Goal: Book appointment/travel/reservation

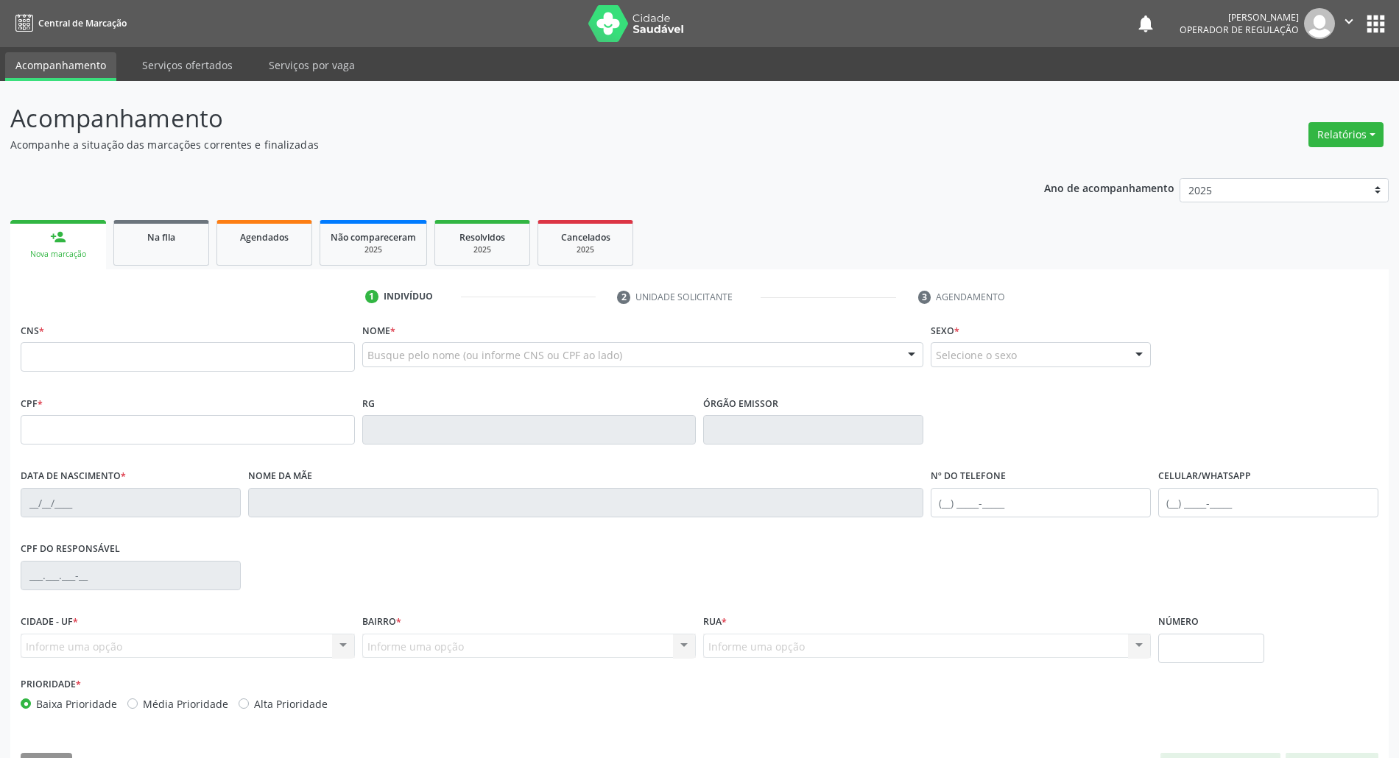
click at [172, 345] on input "text" at bounding box center [188, 356] width 334 height 29
type input "706 9071 9652 4034"
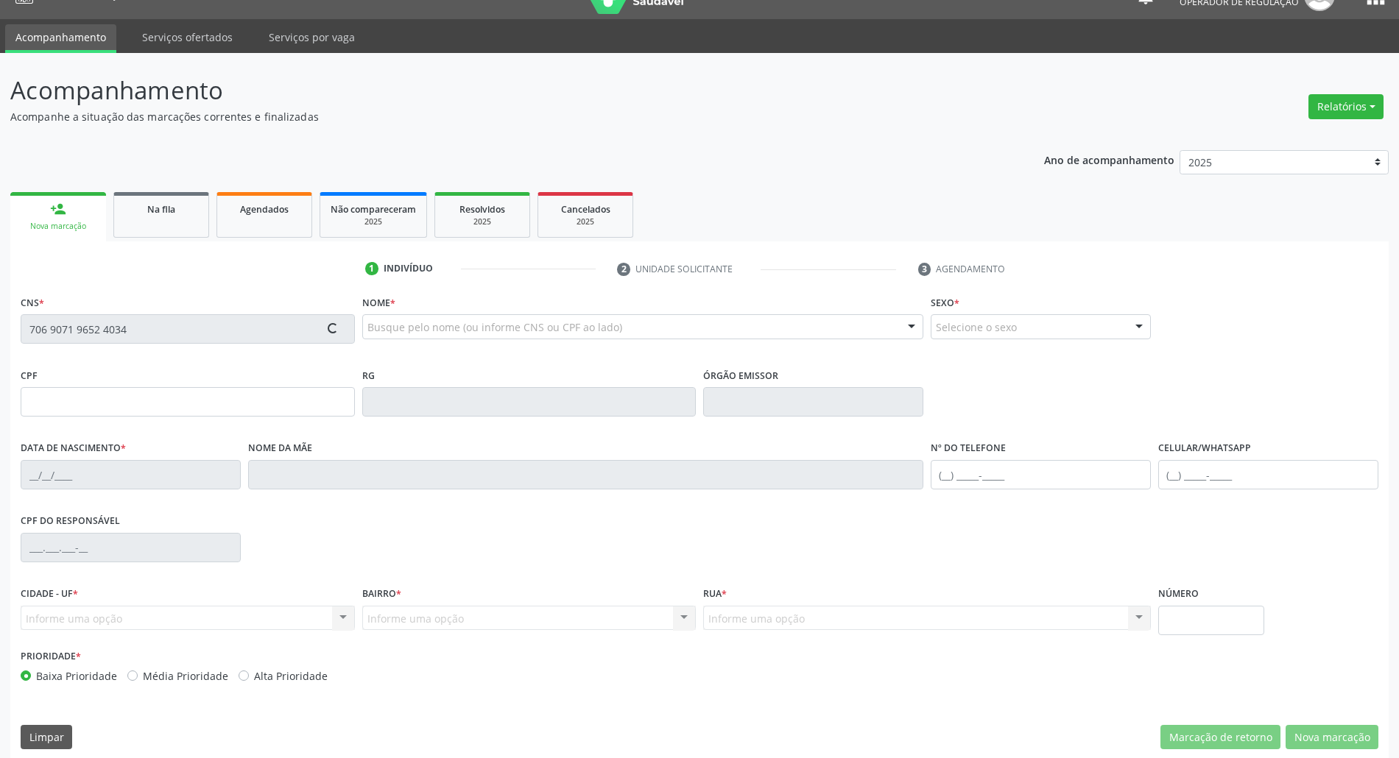
scroll to position [40, 0]
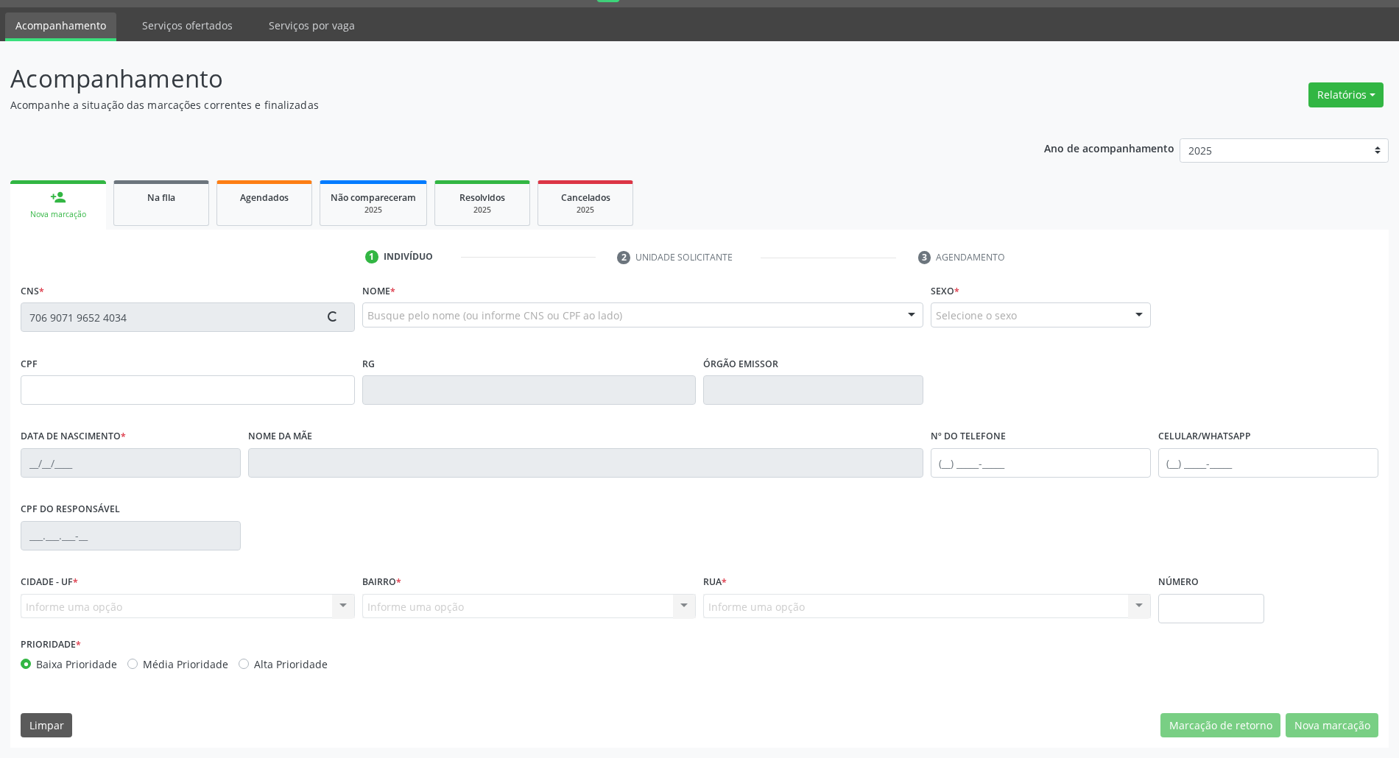
type input "112.456.554-00"
type input "[DATE]"
type input "Creuza [PERSON_NAME]"
type input "[PHONE_NUMBER]"
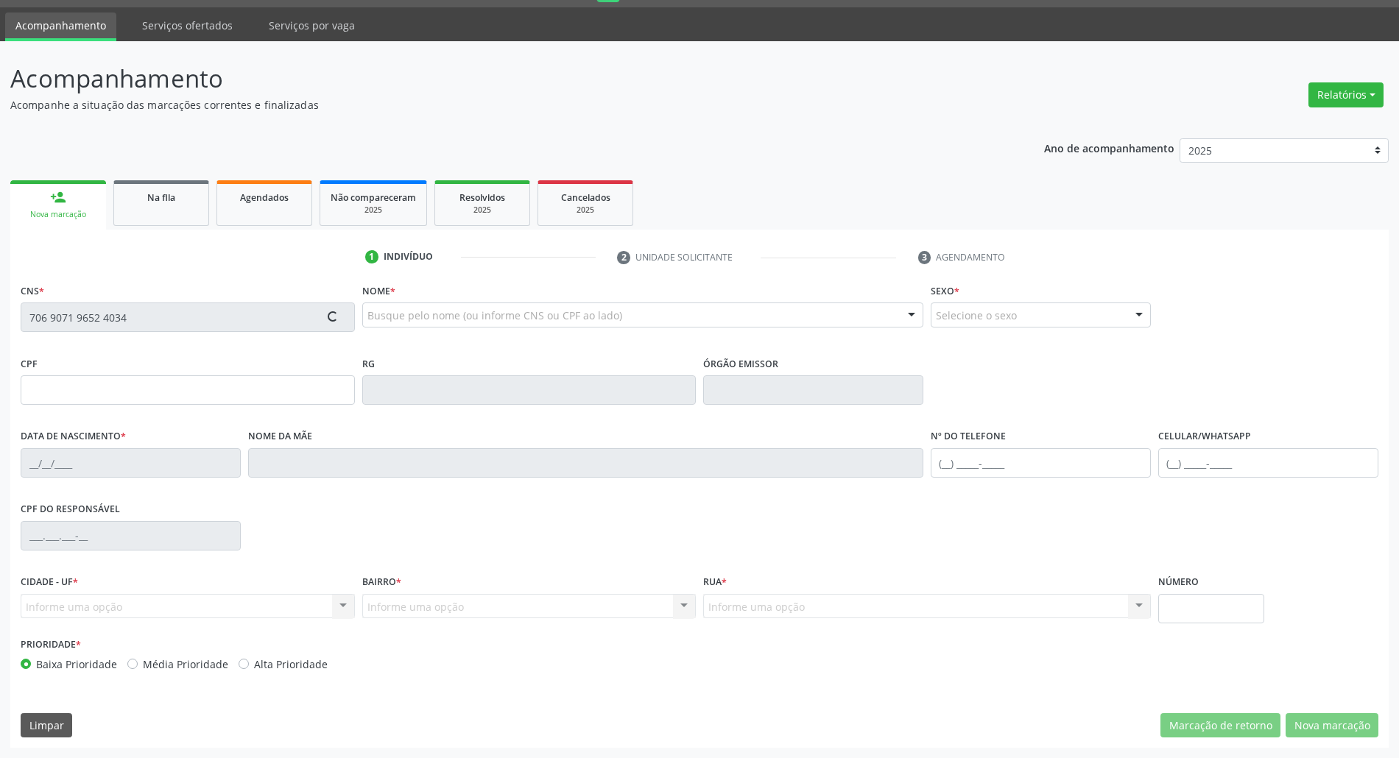
type input "087.435.144-80"
type input "11"
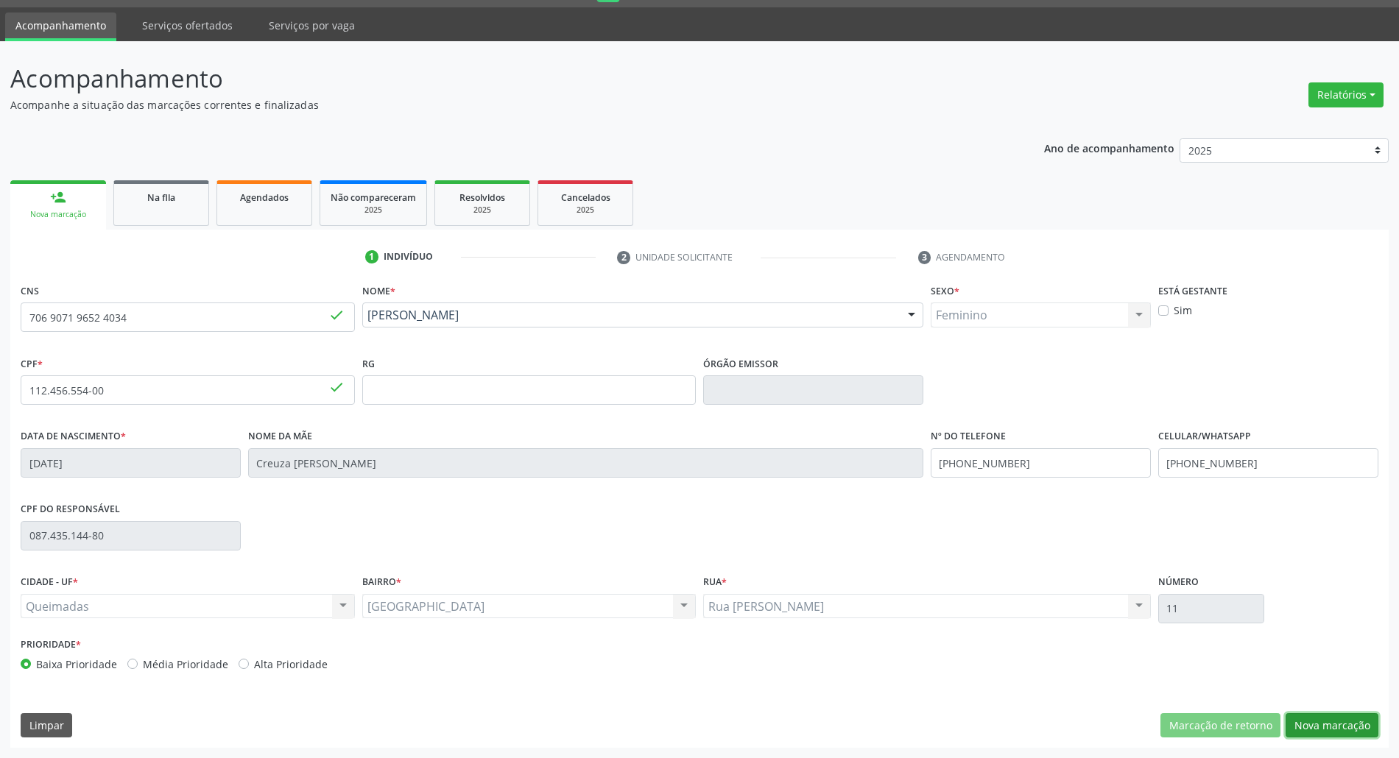
click at [1331, 734] on button "Nova marcação" at bounding box center [1332, 725] width 93 height 25
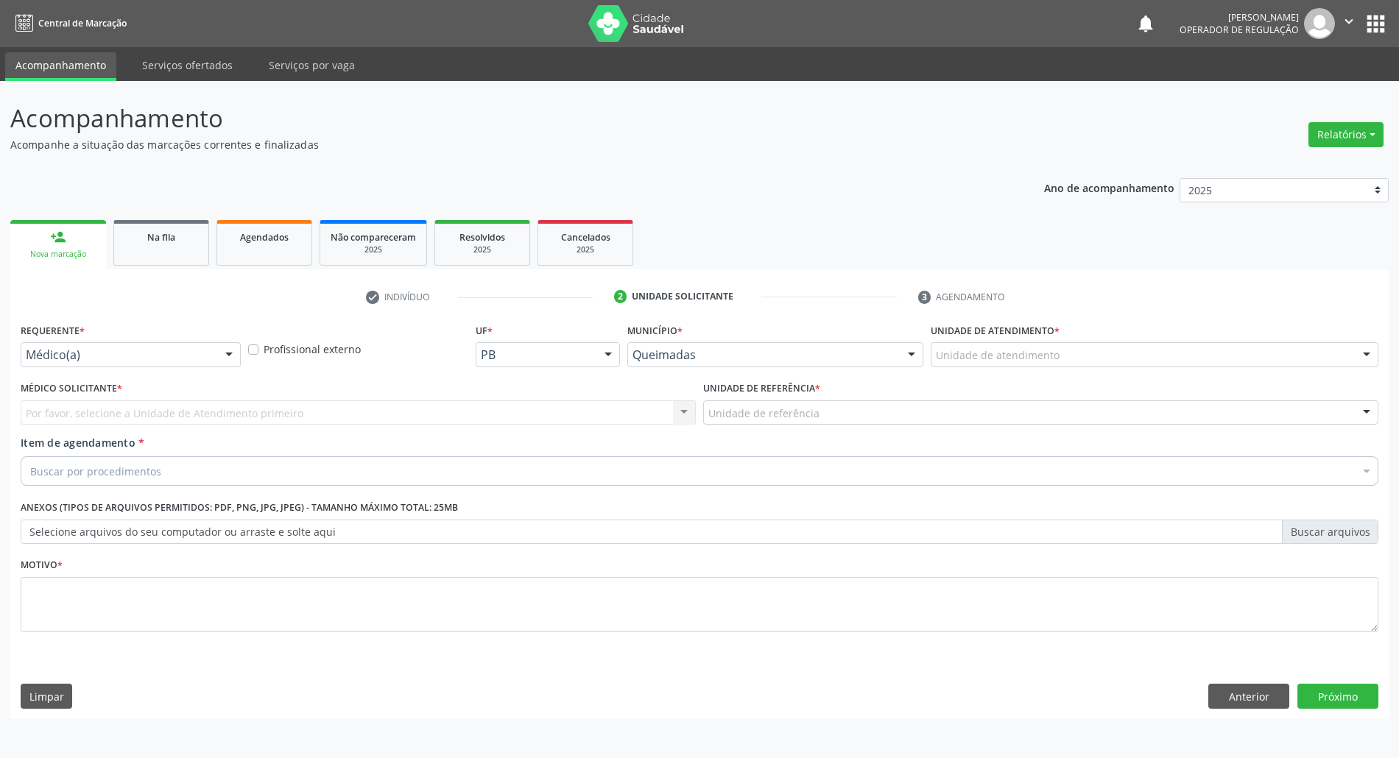
scroll to position [0, 0]
drag, startPoint x: 135, startPoint y: 337, endPoint x: 133, endPoint y: 362, distance: 25.2
click at [135, 339] on div "Requerente * Médico(a) Médico(a) Enfermeiro(a) Paciente Nenhum resultado encont…" at bounding box center [132, 343] width 222 height 47
drag, startPoint x: 135, startPoint y: 366, endPoint x: 103, endPoint y: 412, distance: 56.6
click at [130, 367] on div "Médico(a) Médico(a) Enfermeiro(a) Paciente Nenhum resultado encontrado para: " …" at bounding box center [132, 354] width 222 height 25
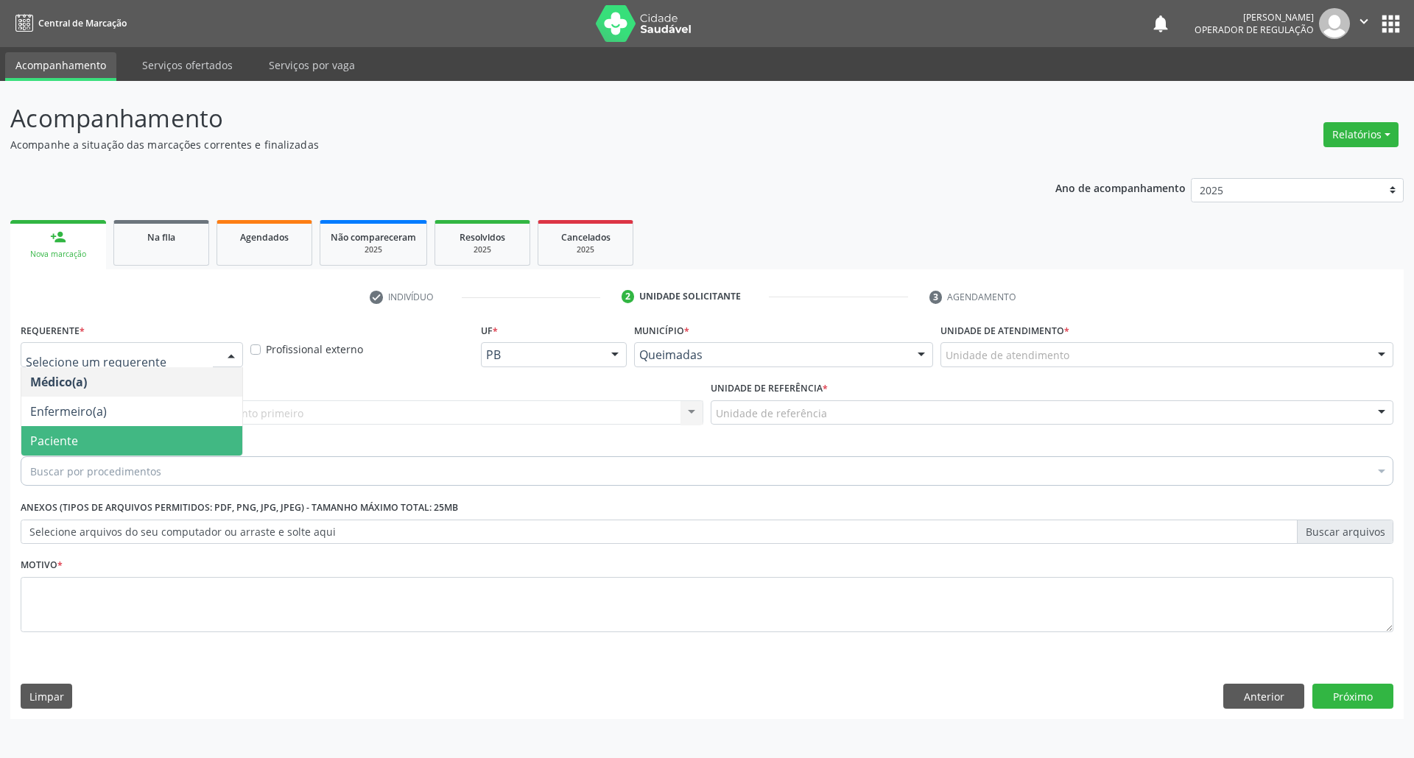
click at [110, 433] on span "Paciente" at bounding box center [131, 440] width 221 height 29
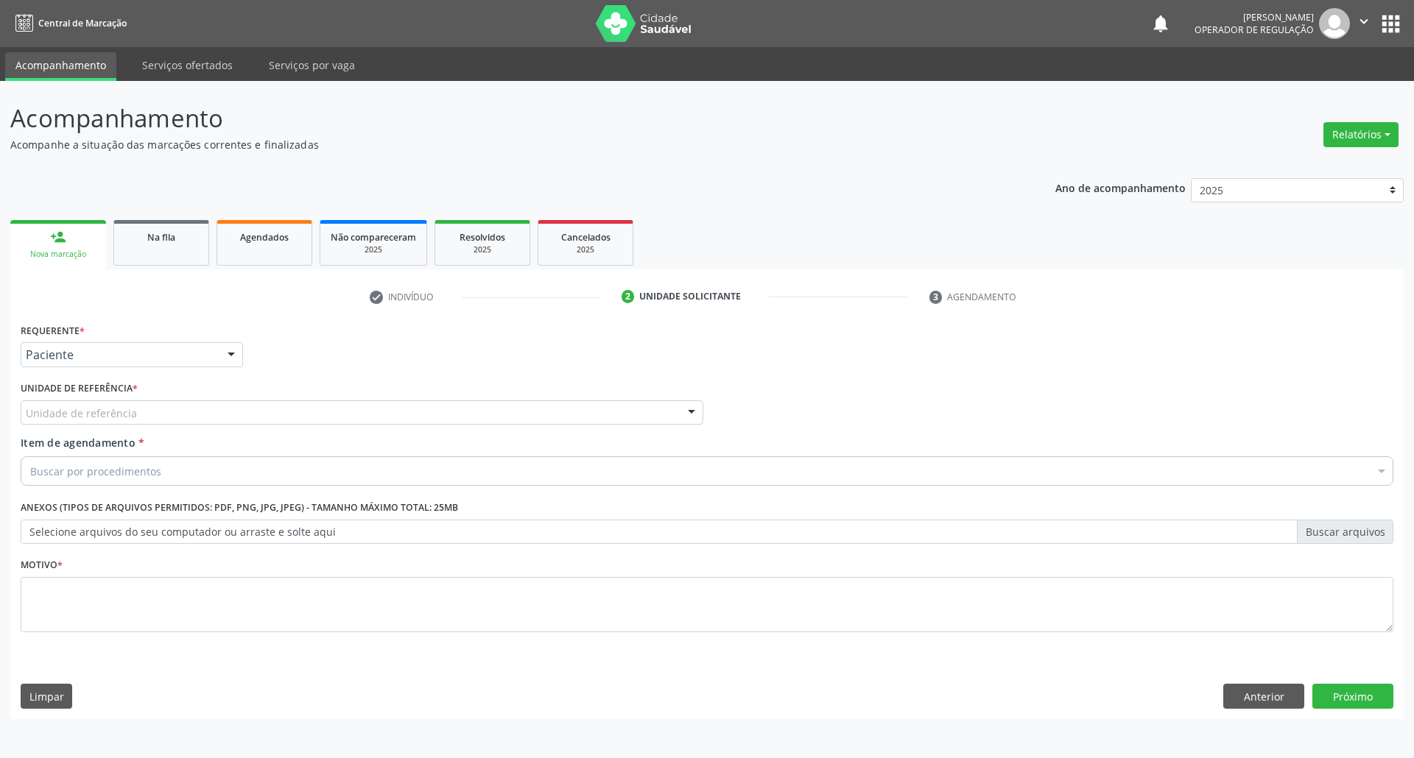
click at [258, 422] on div "Unidade de referência" at bounding box center [362, 413] width 683 height 25
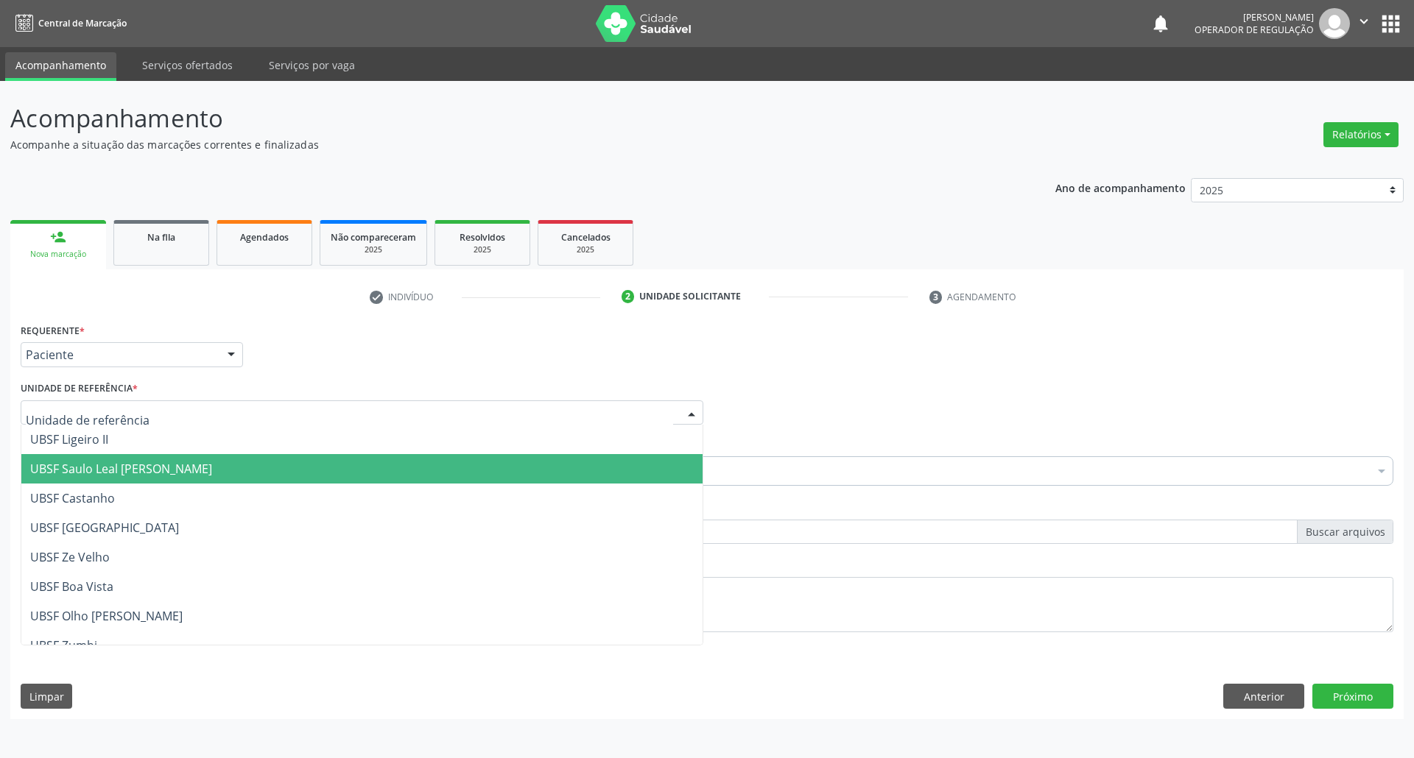
click at [242, 467] on span "UBSF Saulo Leal [PERSON_NAME]" at bounding box center [361, 468] width 681 height 29
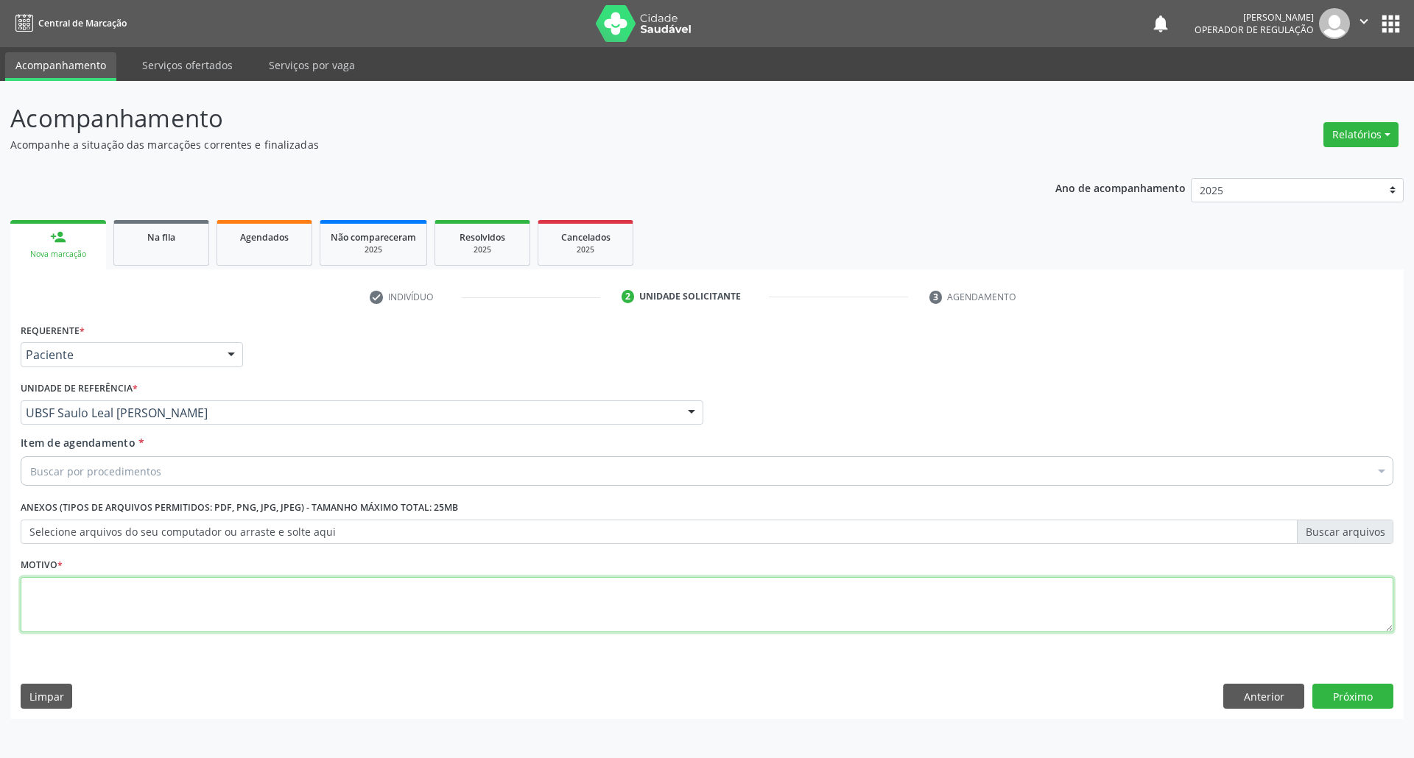
click at [817, 595] on textarea at bounding box center [707, 605] width 1372 height 56
type textarea "ADA"
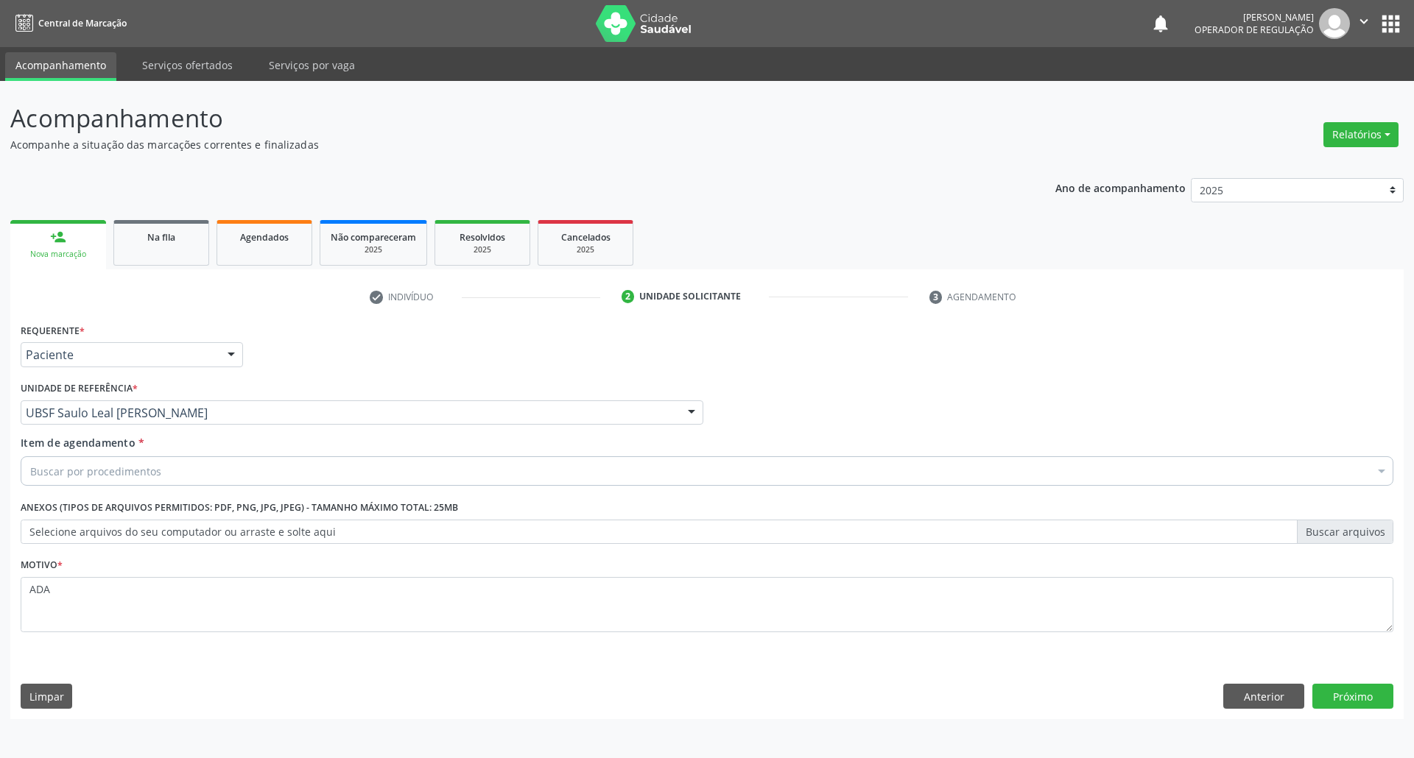
click at [345, 465] on div "Buscar por procedimentos" at bounding box center [707, 470] width 1372 height 29
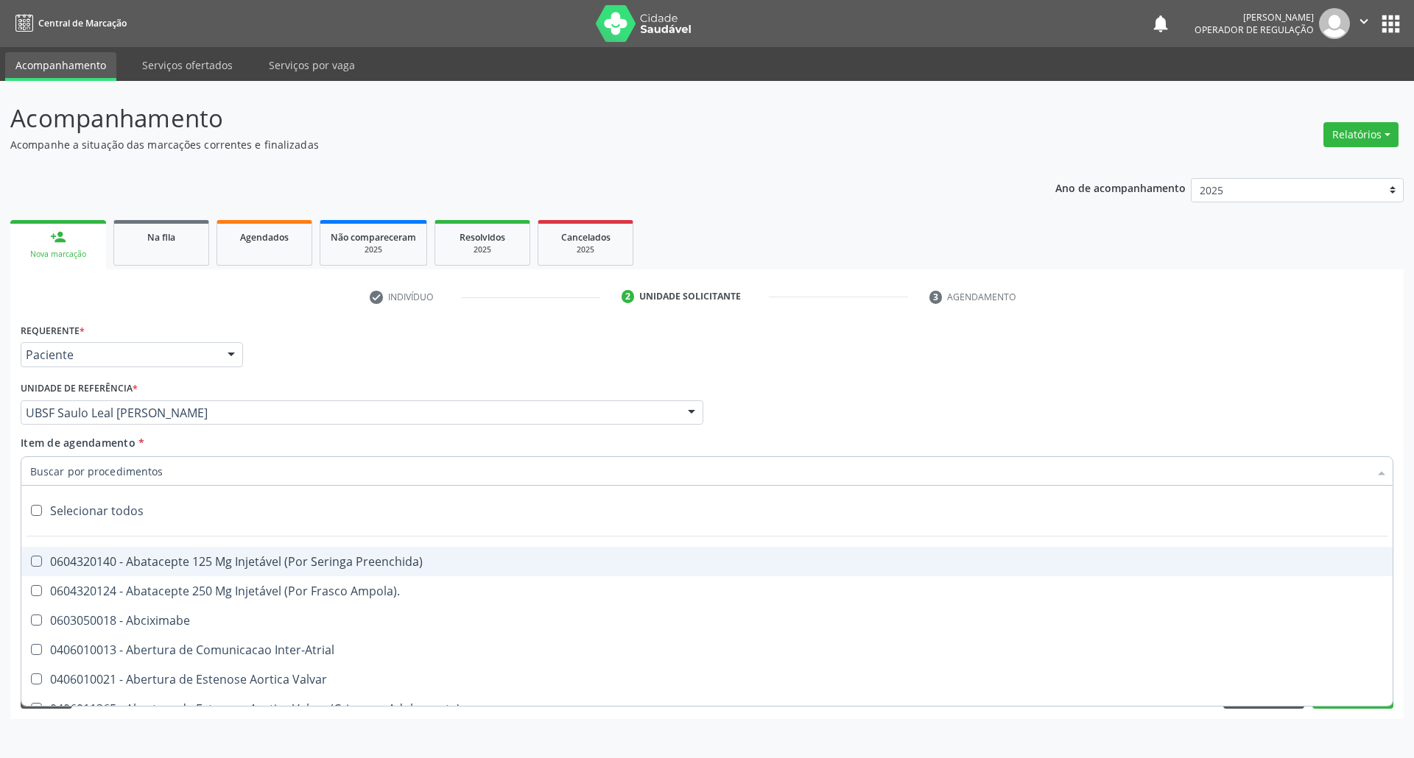
type input "A"
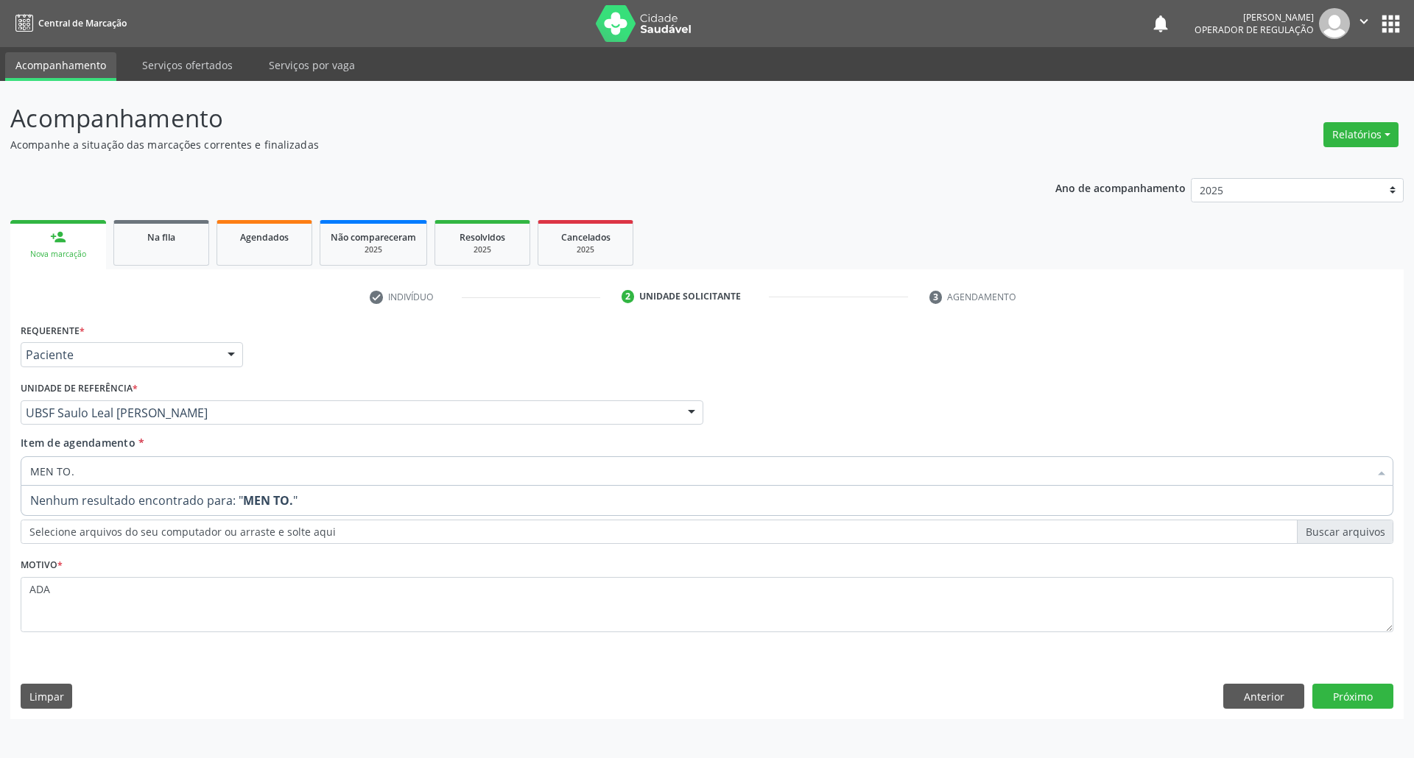
type input "MEN TO"
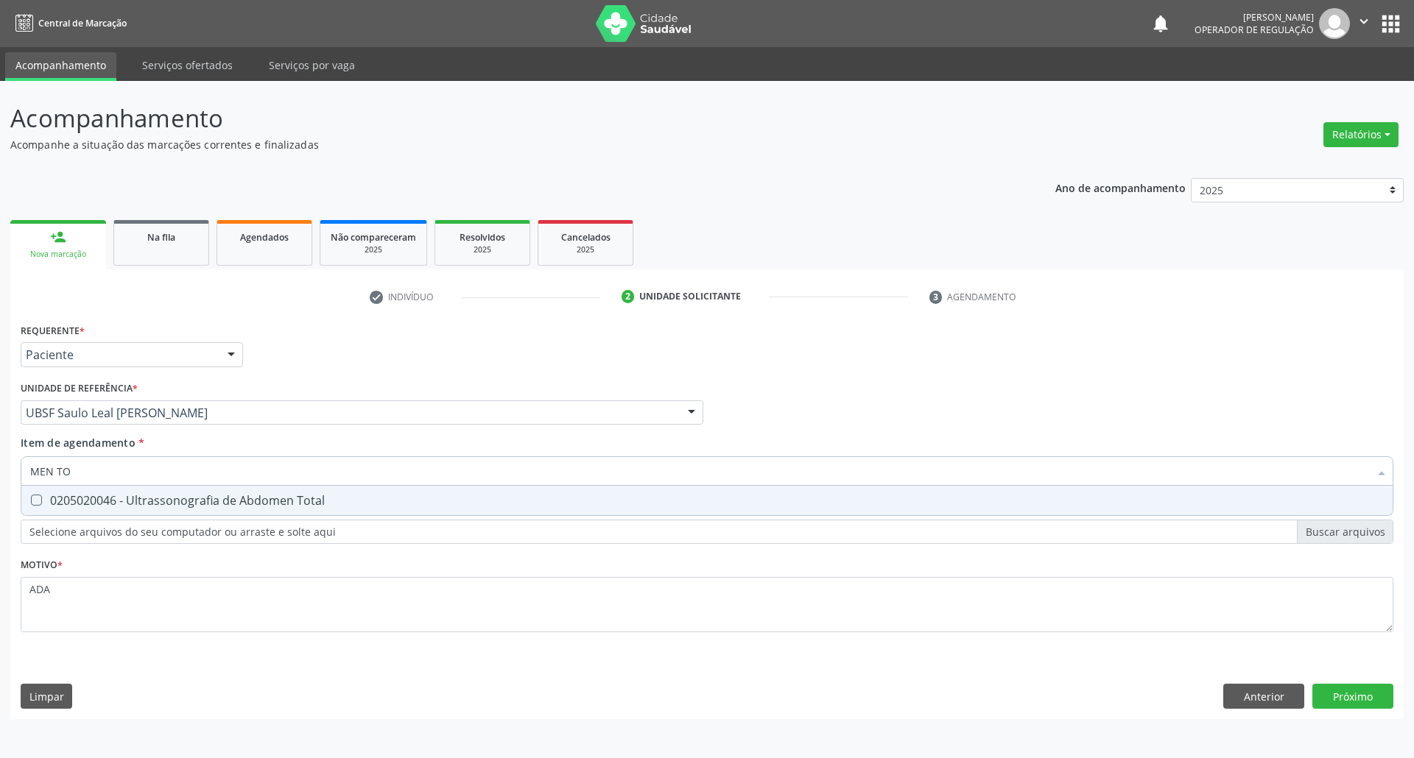
click at [218, 507] on div "0205020046 - Ultrassonografia de Abdomen Total" at bounding box center [706, 501] width 1353 height 12
checkbox Total "true"
click at [1344, 707] on div "Requerente * Paciente Médico(a) Enfermeiro(a) Paciente Nenhum resultado encontr…" at bounding box center [706, 520] width 1393 height 400
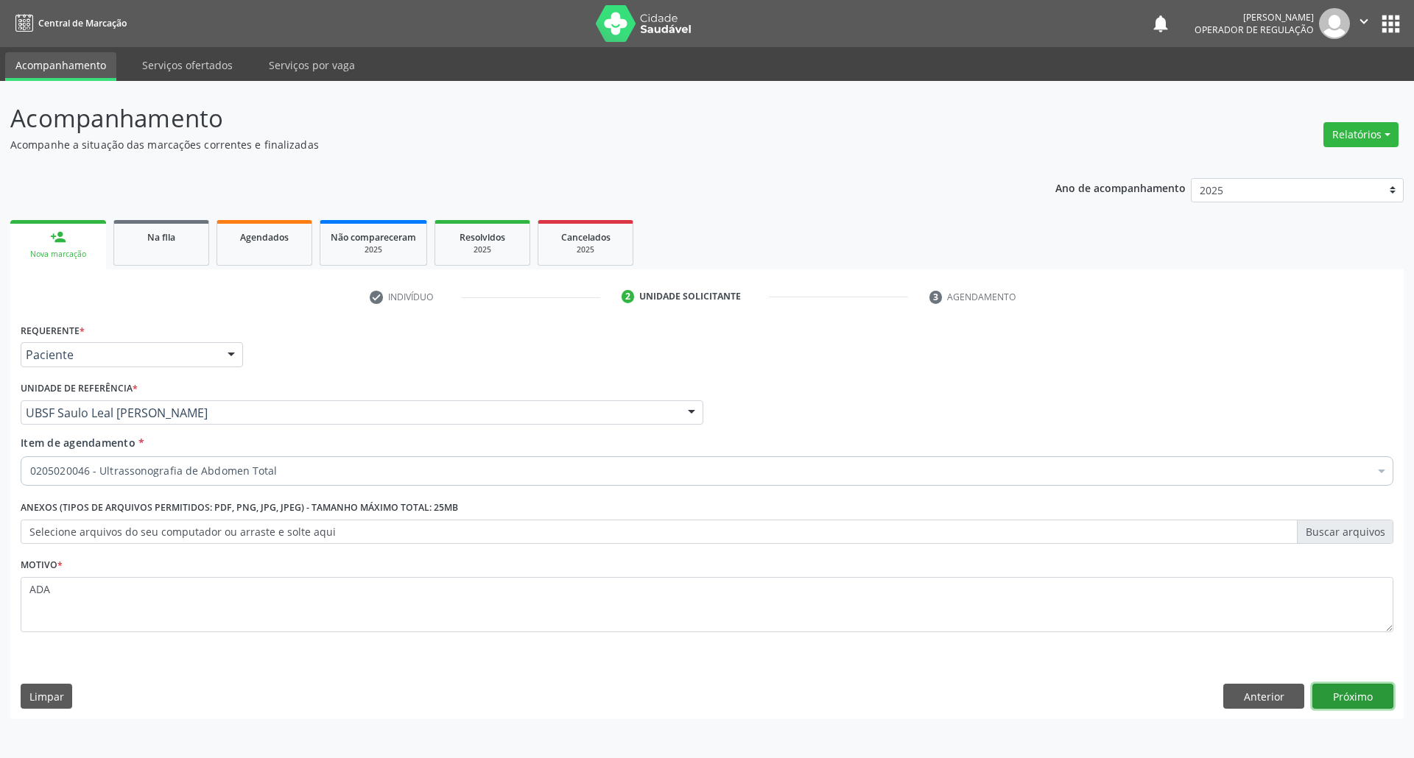
click at [1378, 704] on button "Próximo" at bounding box center [1352, 696] width 81 height 25
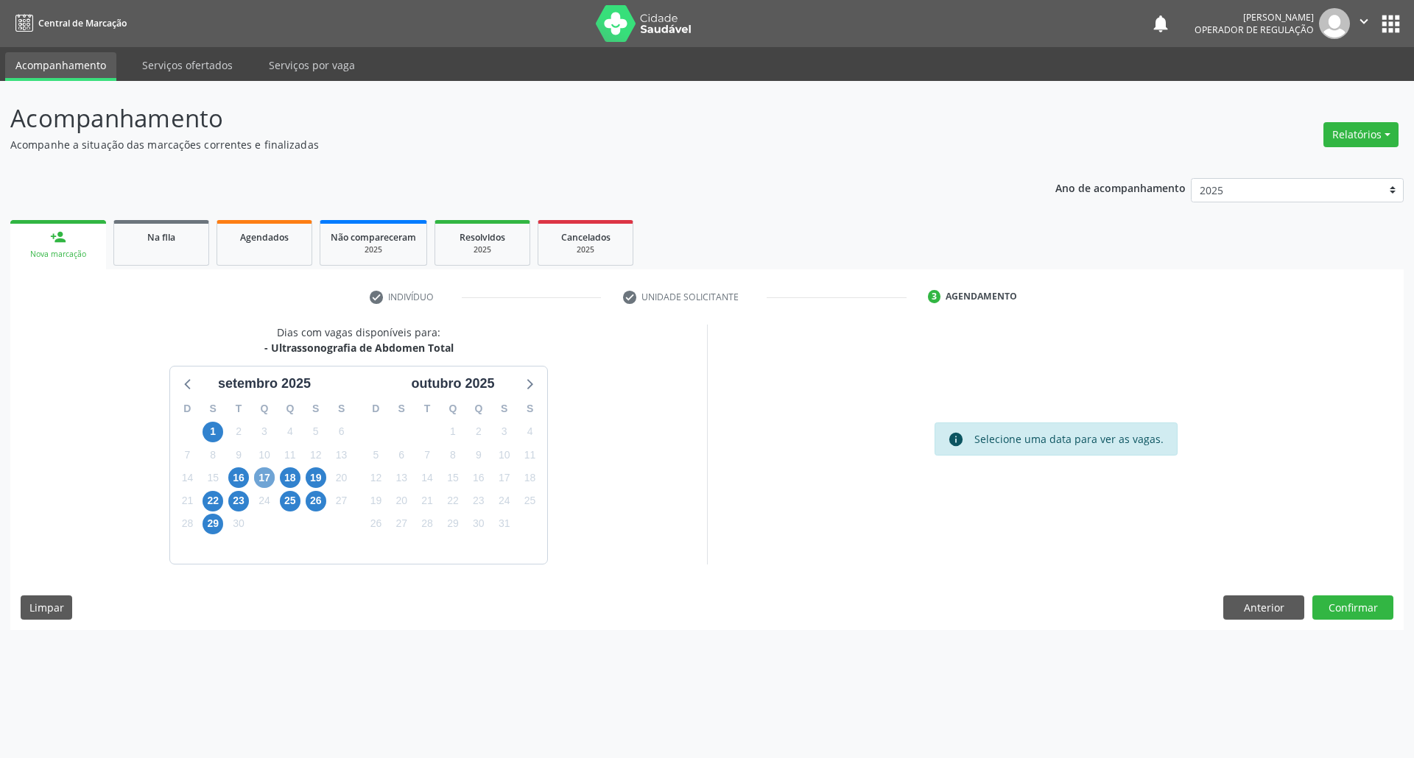
click at [272, 476] on span "17" at bounding box center [264, 478] width 21 height 21
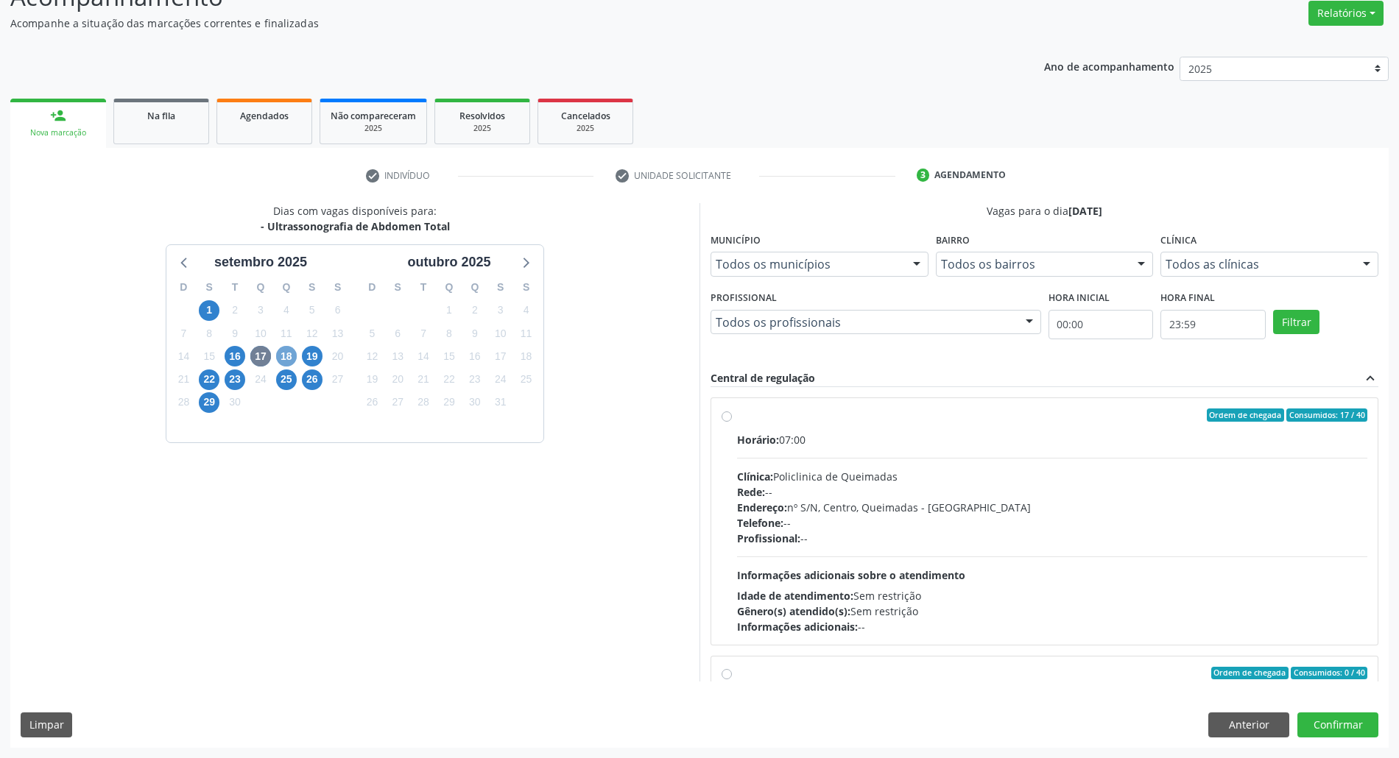
click at [284, 358] on span "18" at bounding box center [286, 356] width 21 height 21
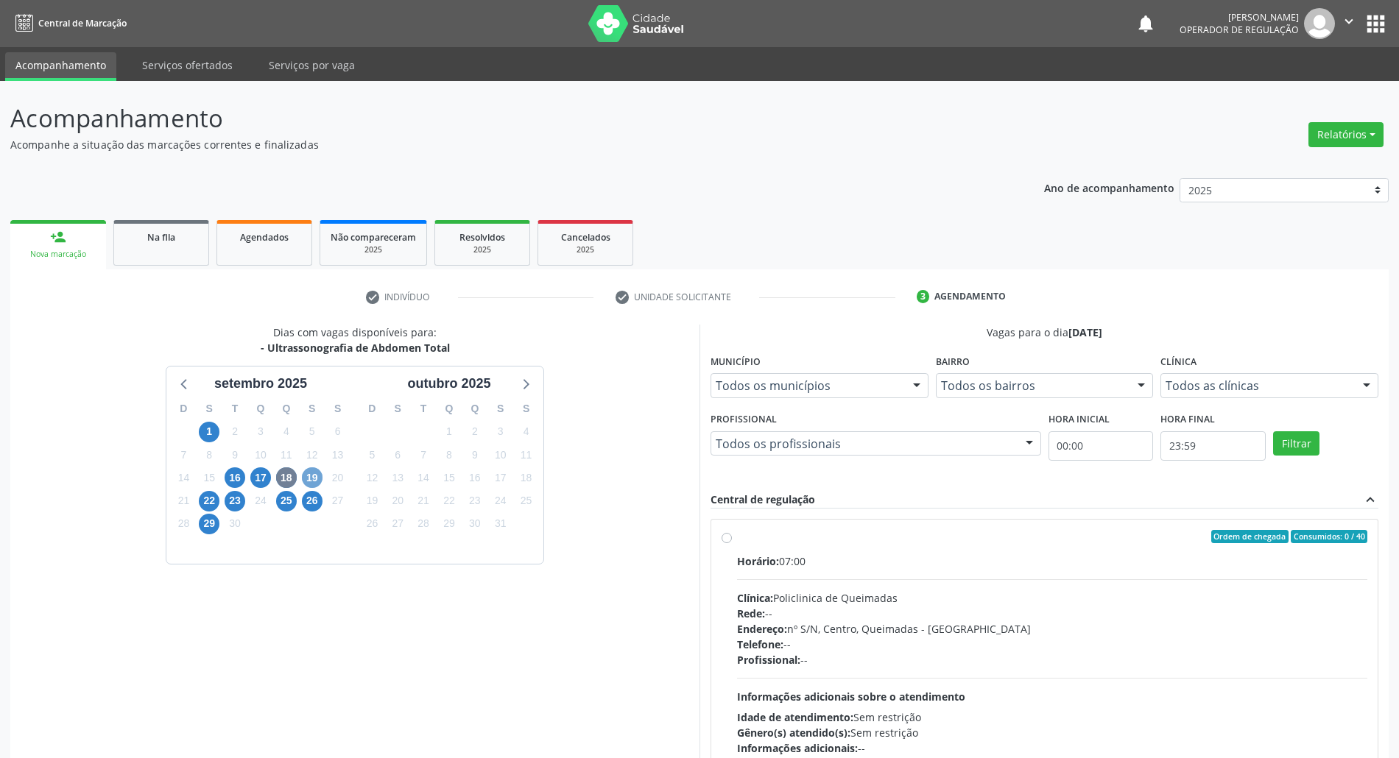
click at [314, 482] on span "19" at bounding box center [312, 478] width 21 height 21
